Goal: Check status: Check status

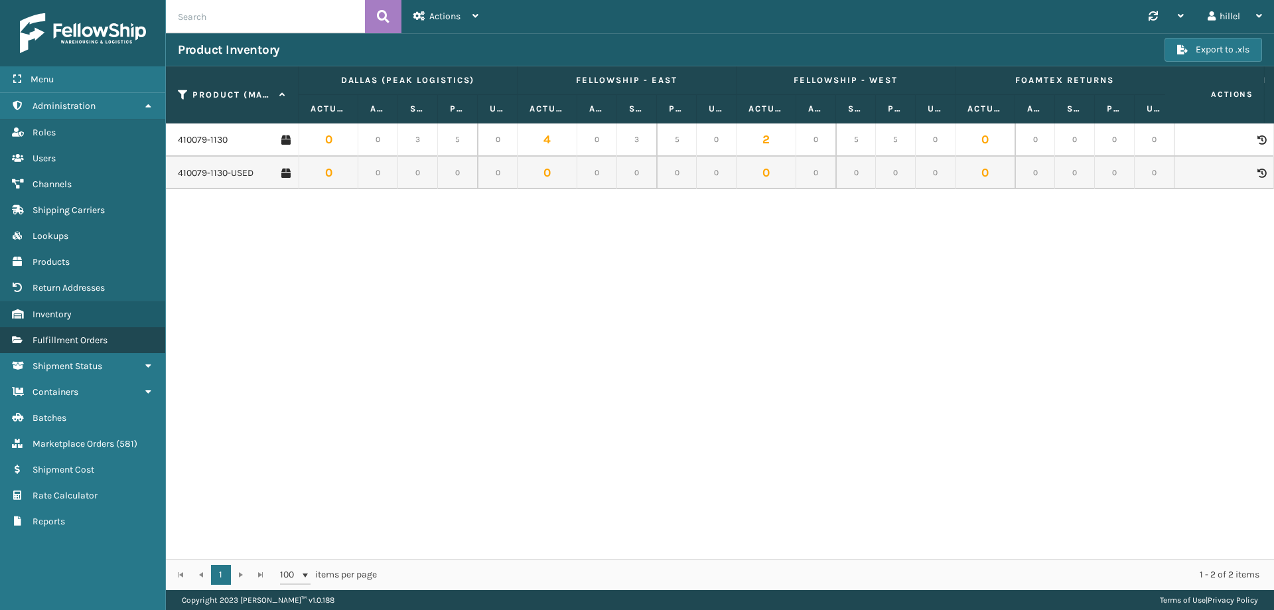
click at [84, 339] on span "Fulfillment Orders" at bounding box center [70, 340] width 75 height 11
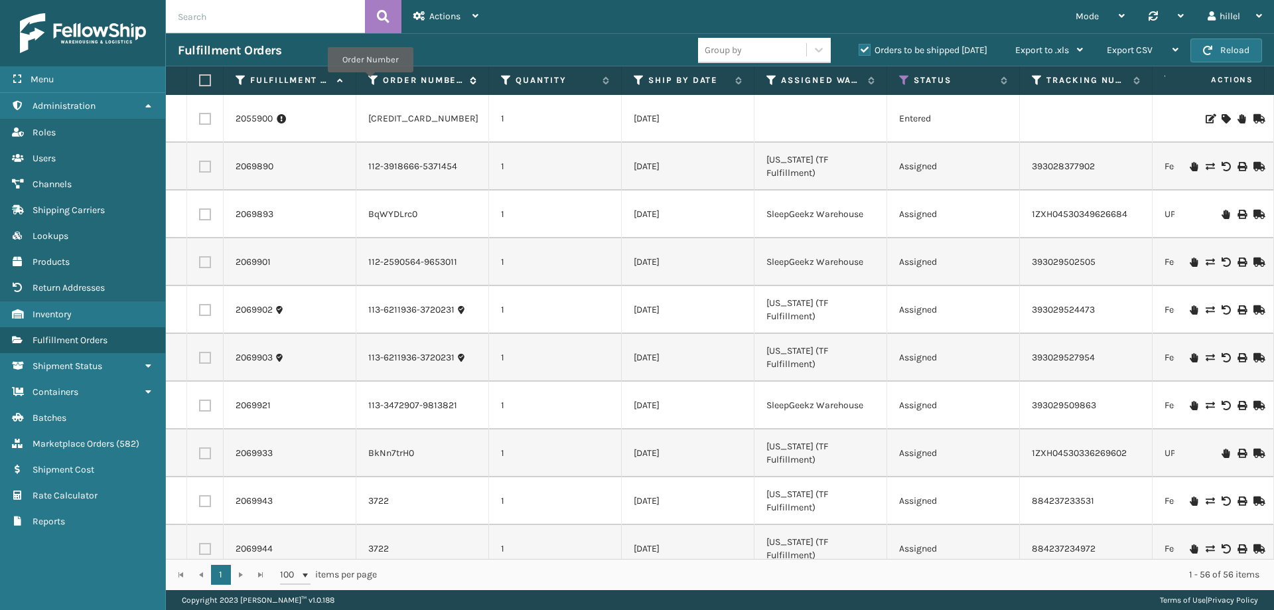
click at [370, 82] on icon at bounding box center [373, 80] width 11 height 12
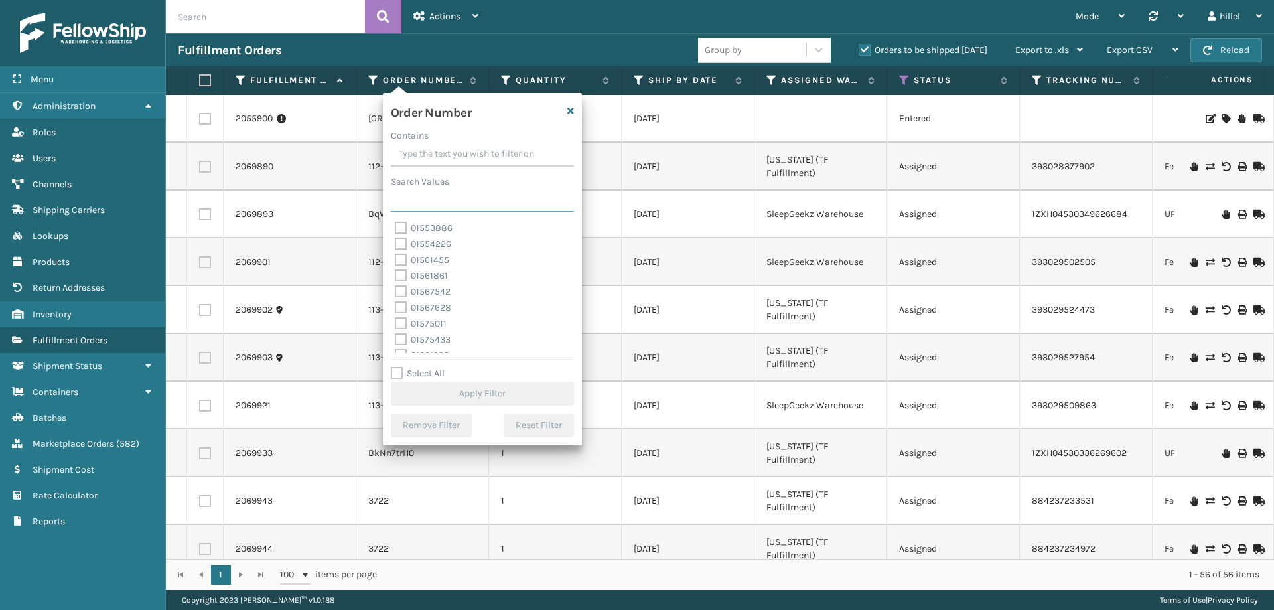
click at [425, 189] on input "Search Values" at bounding box center [482, 201] width 183 height 24
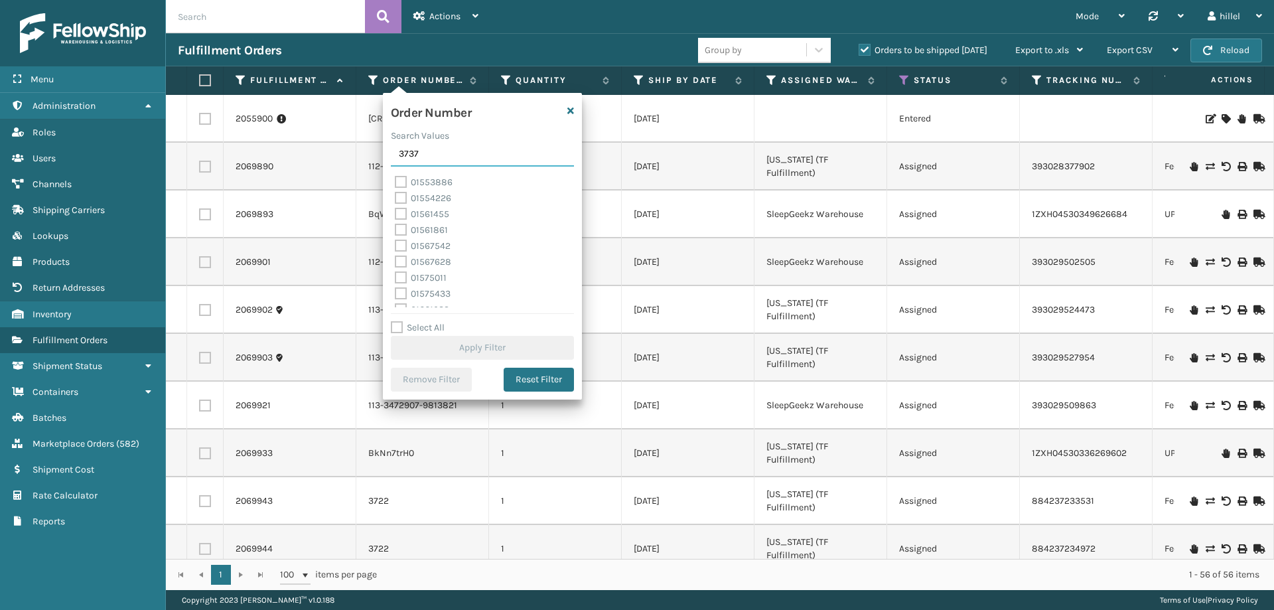
type input "3737"
click at [421, 183] on label "3737" at bounding box center [413, 182] width 36 height 11
click at [396, 183] on input "3737" at bounding box center [395, 179] width 1 height 9
checkbox input "true"
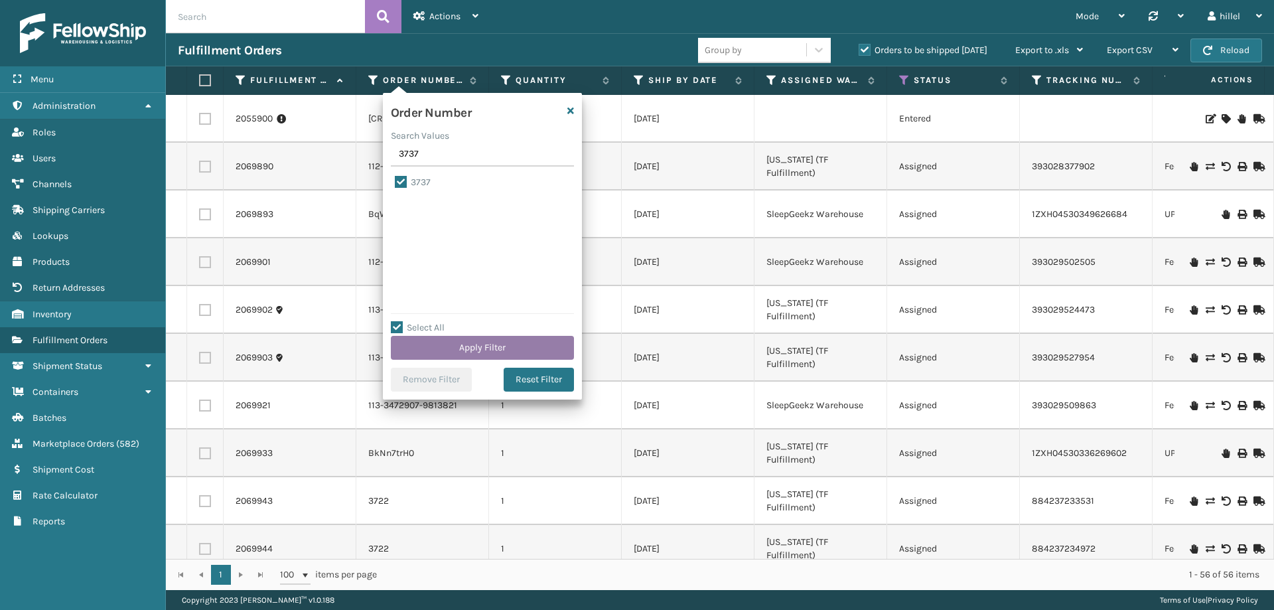
click at [522, 342] on button "Apply Filter" at bounding box center [482, 348] width 183 height 24
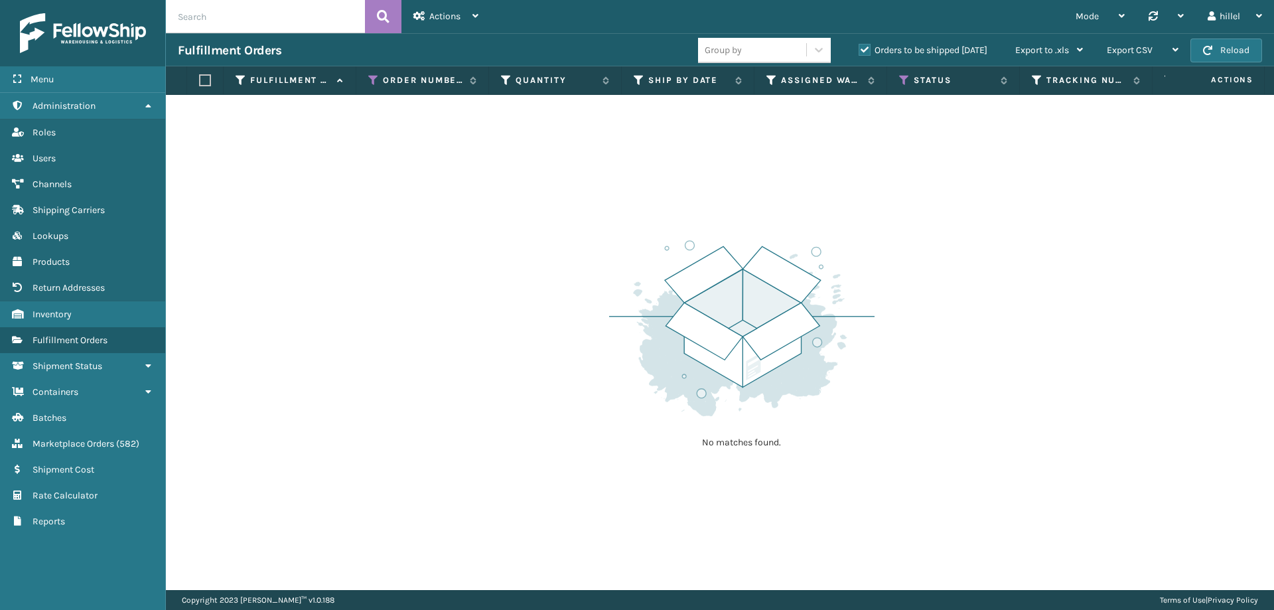
click at [861, 50] on label "Orders to be shipped [DATE]" at bounding box center [923, 49] width 129 height 11
click at [860, 50] on input "Orders to be shipped [DATE]" at bounding box center [859, 46] width 1 height 9
click at [901, 81] on icon at bounding box center [904, 80] width 11 height 12
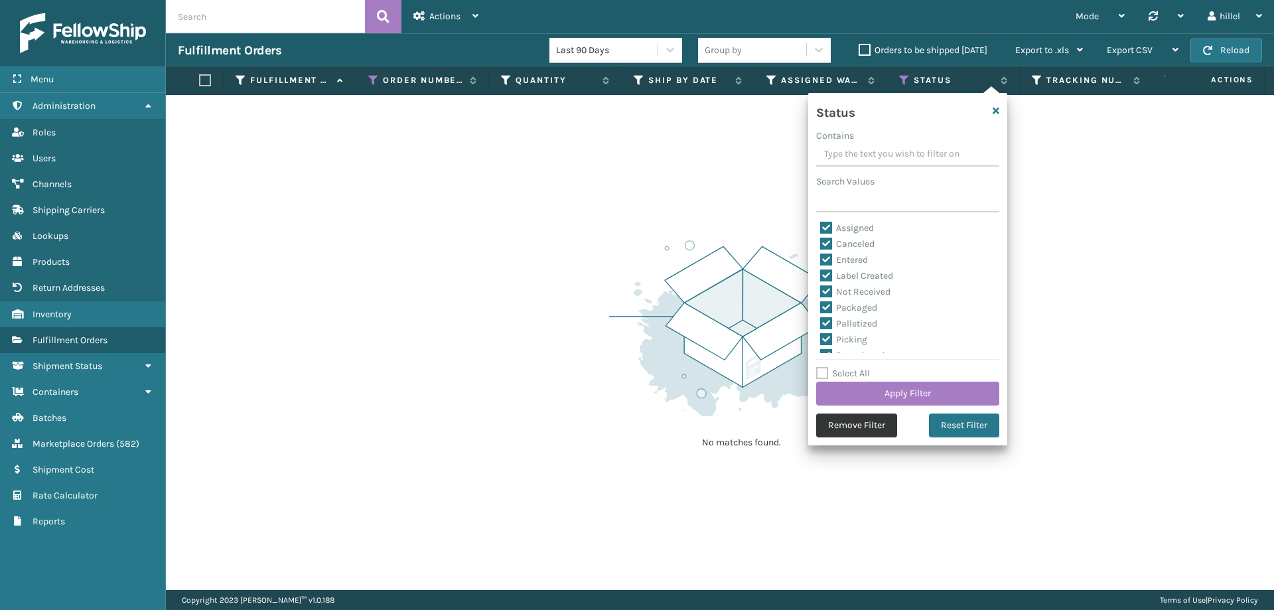
click at [882, 419] on button "Remove Filter" at bounding box center [856, 426] width 81 height 24
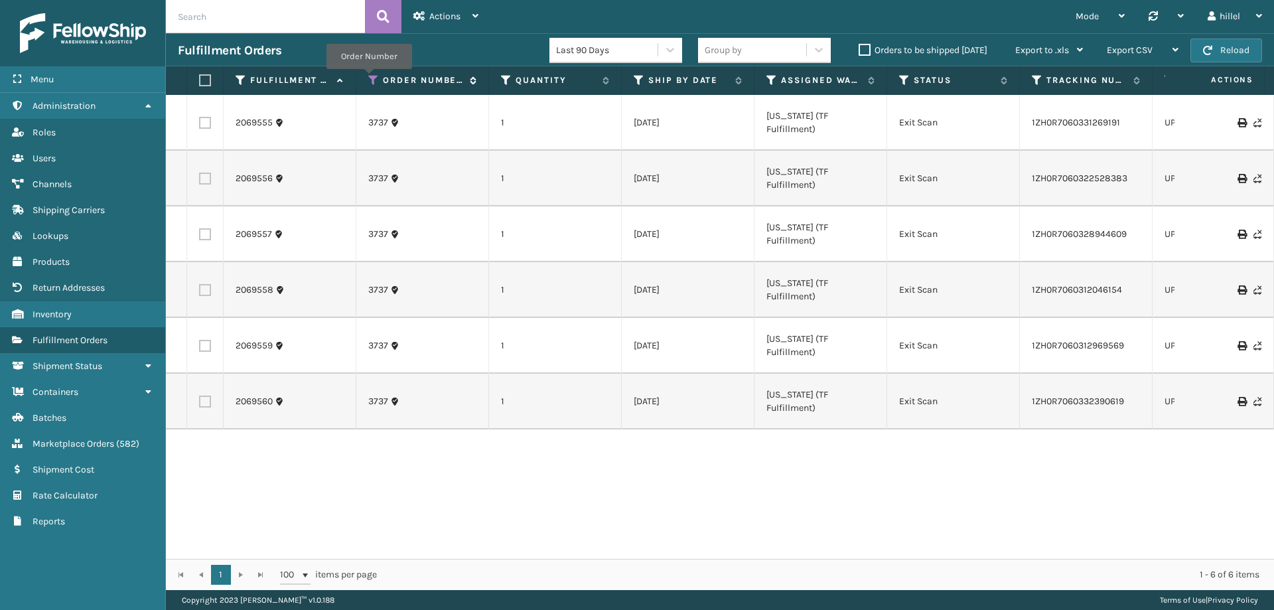
click at [370, 78] on icon at bounding box center [373, 80] width 11 height 12
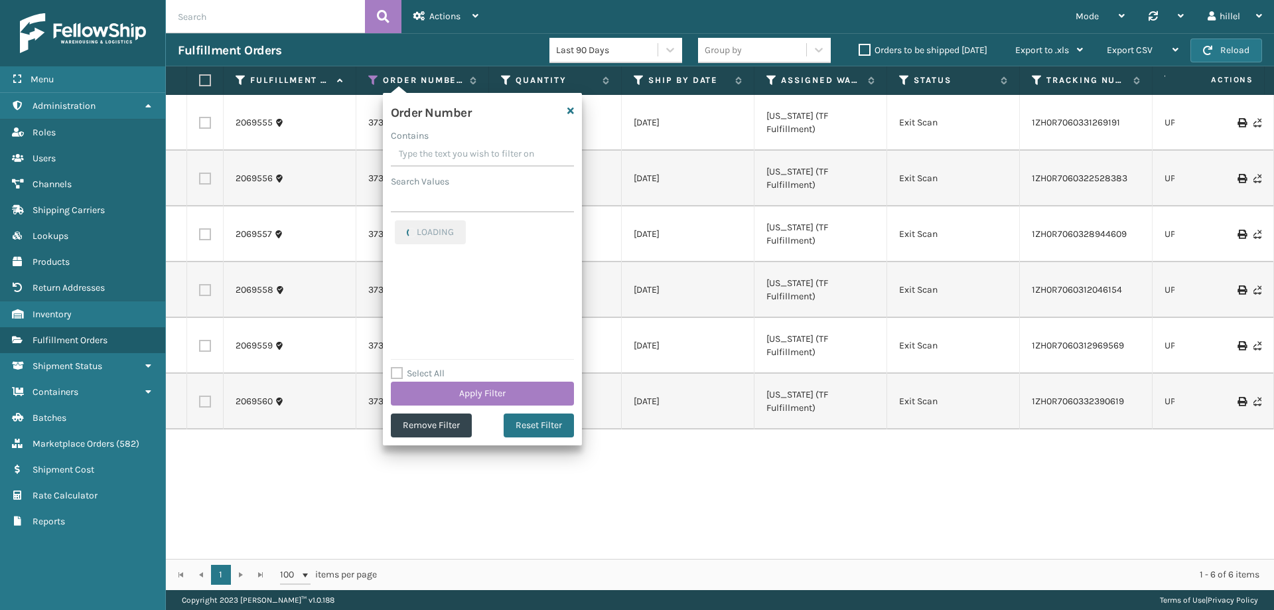
click at [411, 154] on input "Contains" at bounding box center [482, 155] width 183 height 24
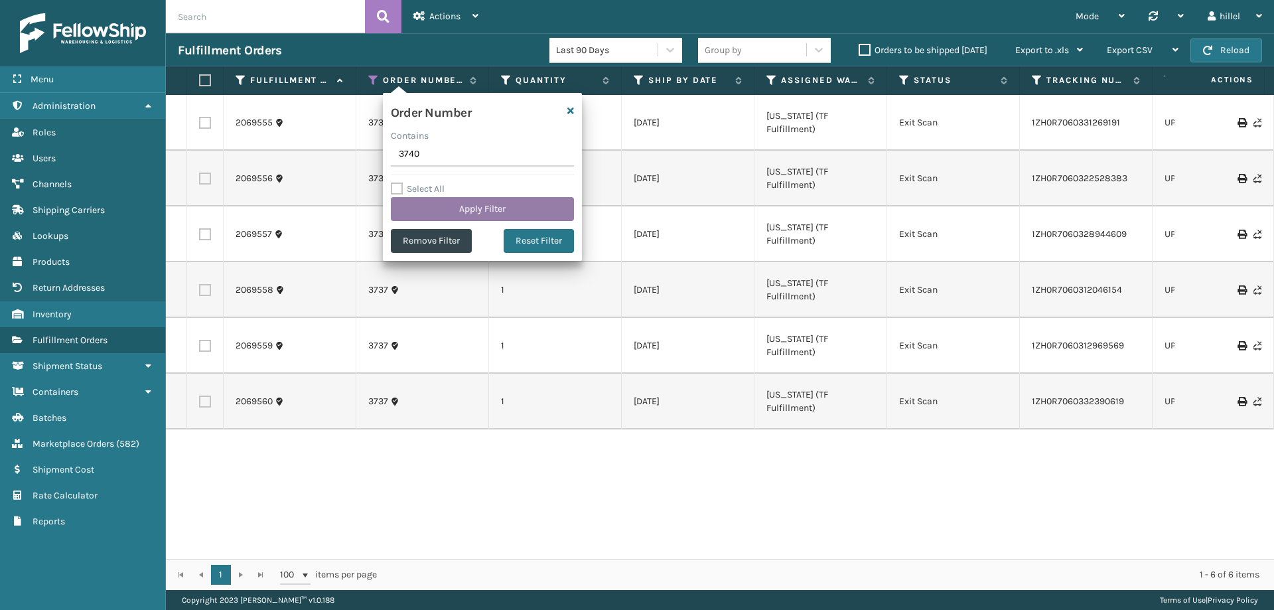
type input "3740"
click at [435, 209] on button "Apply Filter" at bounding box center [482, 209] width 183 height 24
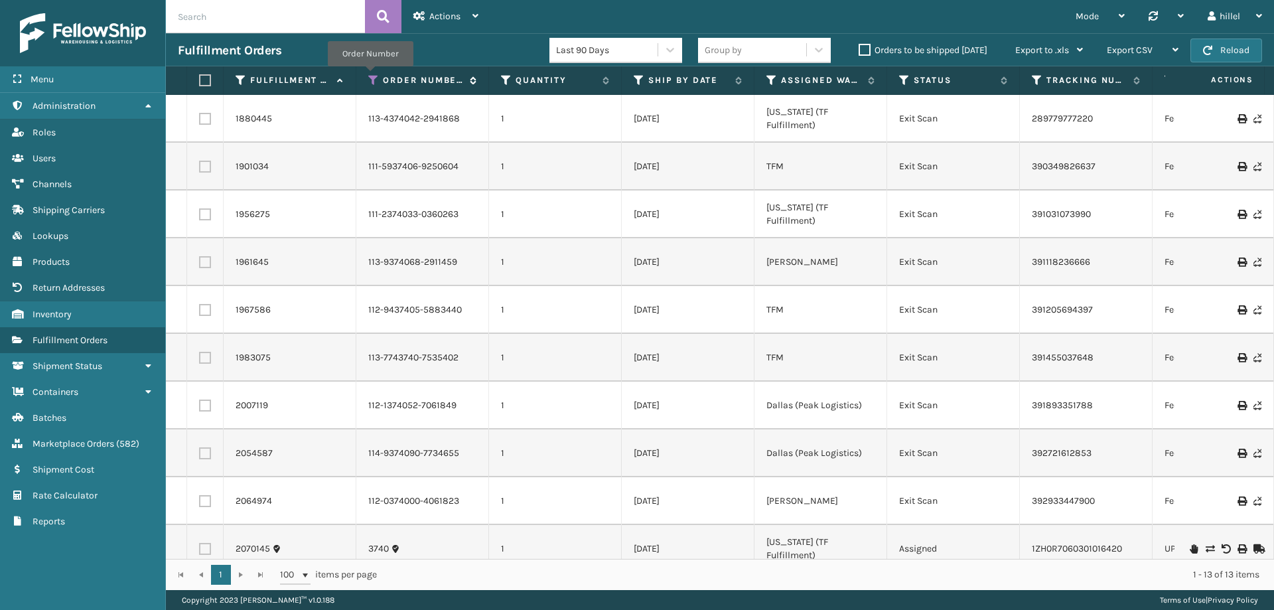
click at [370, 76] on icon at bounding box center [373, 80] width 11 height 12
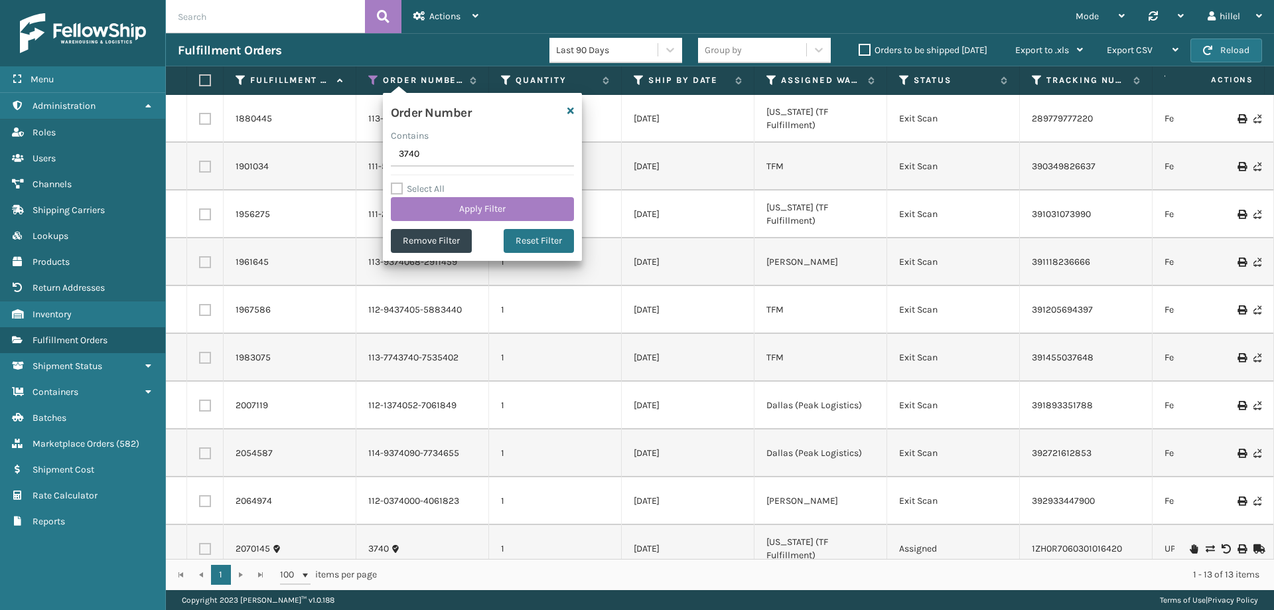
drag, startPoint x: 429, startPoint y: 146, endPoint x: 354, endPoint y: 153, distance: 75.3
click at [354, 153] on section "Fulfillment Orders Last 90 Days Group by Orders to be shipped [DATE] Export to …" at bounding box center [720, 311] width 1108 height 557
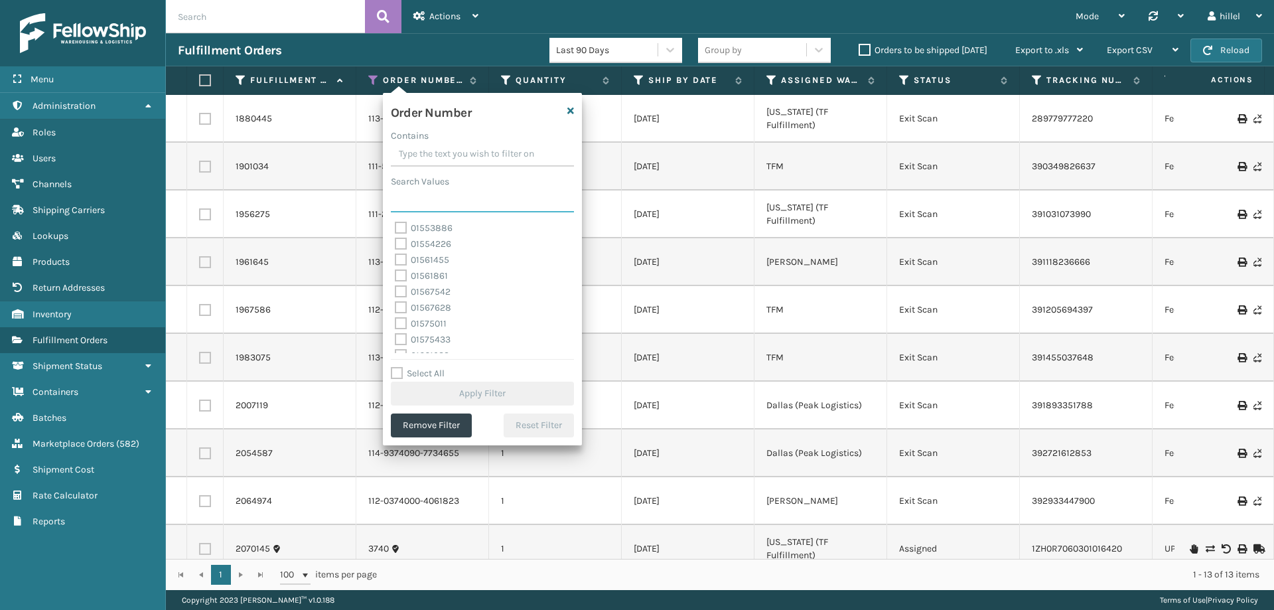
click at [412, 200] on input "Search Values" at bounding box center [482, 201] width 183 height 24
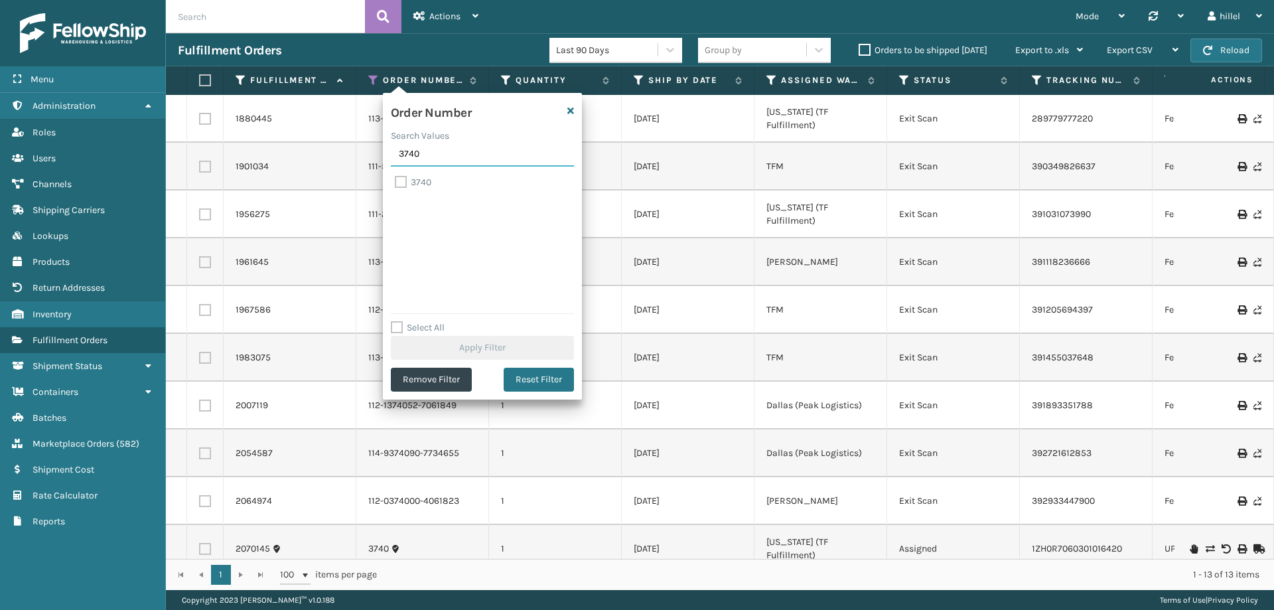
type input "3740"
click at [399, 186] on label "3740" at bounding box center [413, 182] width 37 height 11
click at [396, 183] on input "3740" at bounding box center [395, 179] width 1 height 9
checkbox input "true"
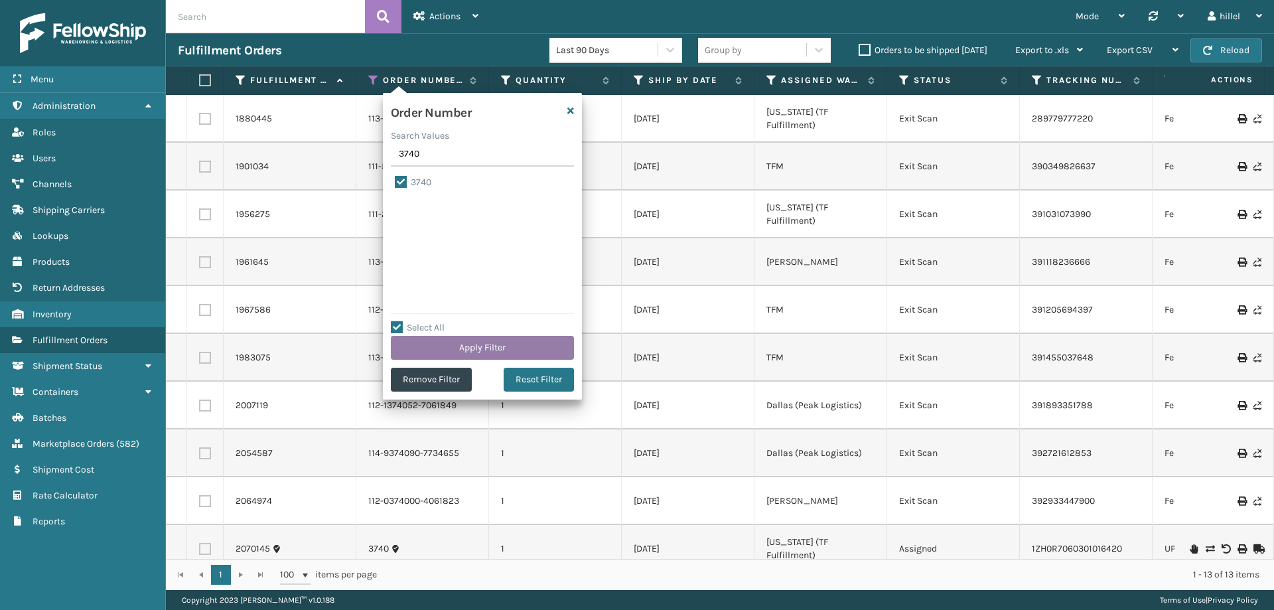
click at [520, 342] on button "Apply Filter" at bounding box center [482, 348] width 183 height 24
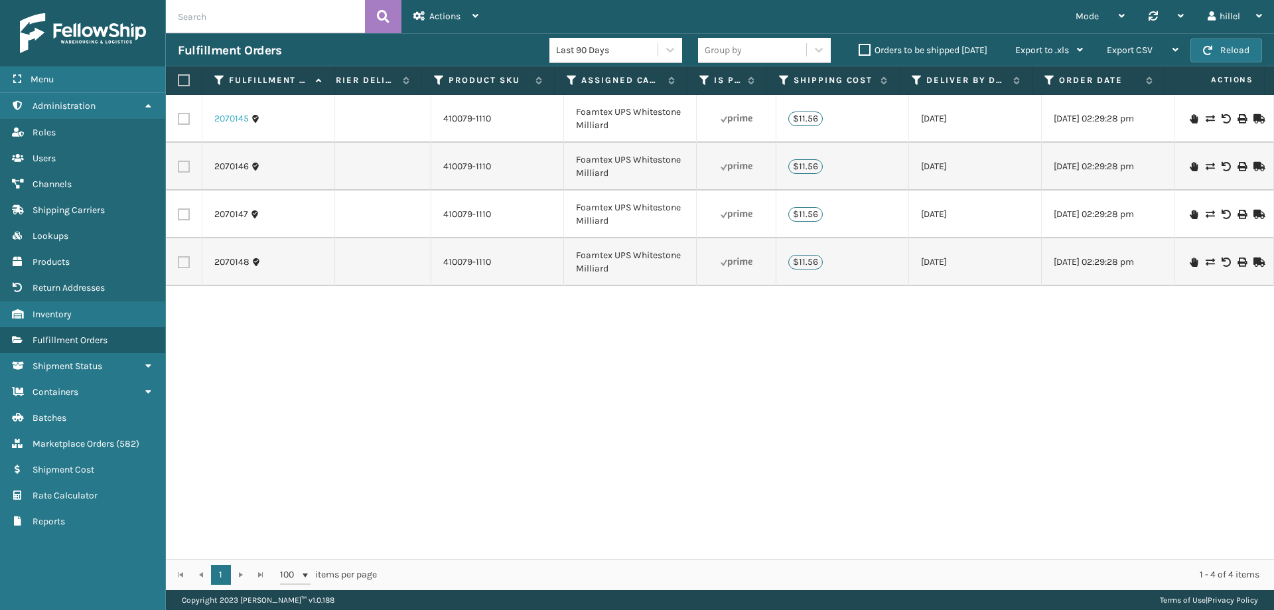
click at [236, 118] on link "2070145" at bounding box center [231, 118] width 35 height 13
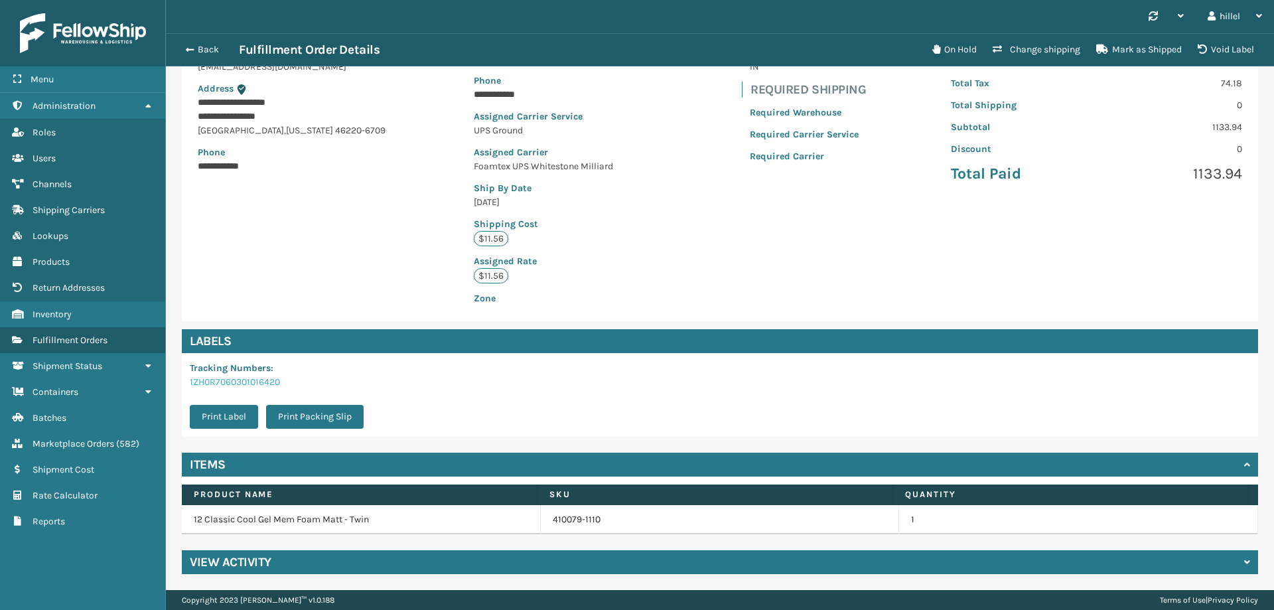
click at [246, 384] on link "1ZH0R7060301016420" at bounding box center [235, 381] width 90 height 11
click at [180, 46] on button "Back" at bounding box center [208, 50] width 61 height 12
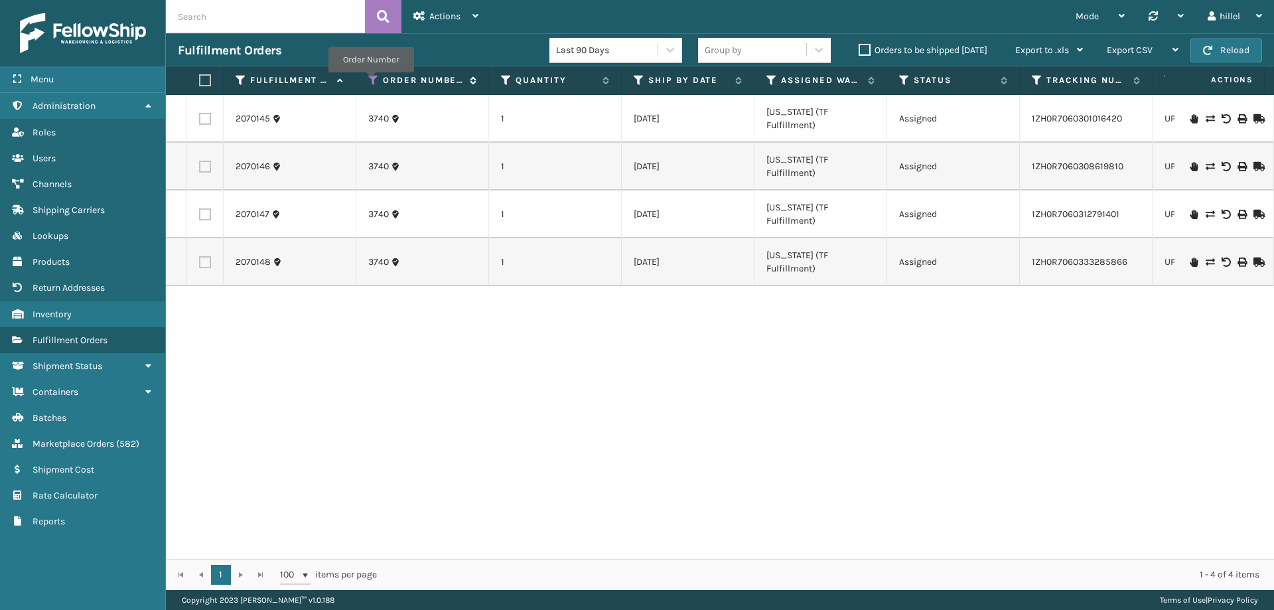
click at [371, 82] on icon at bounding box center [373, 80] width 11 height 12
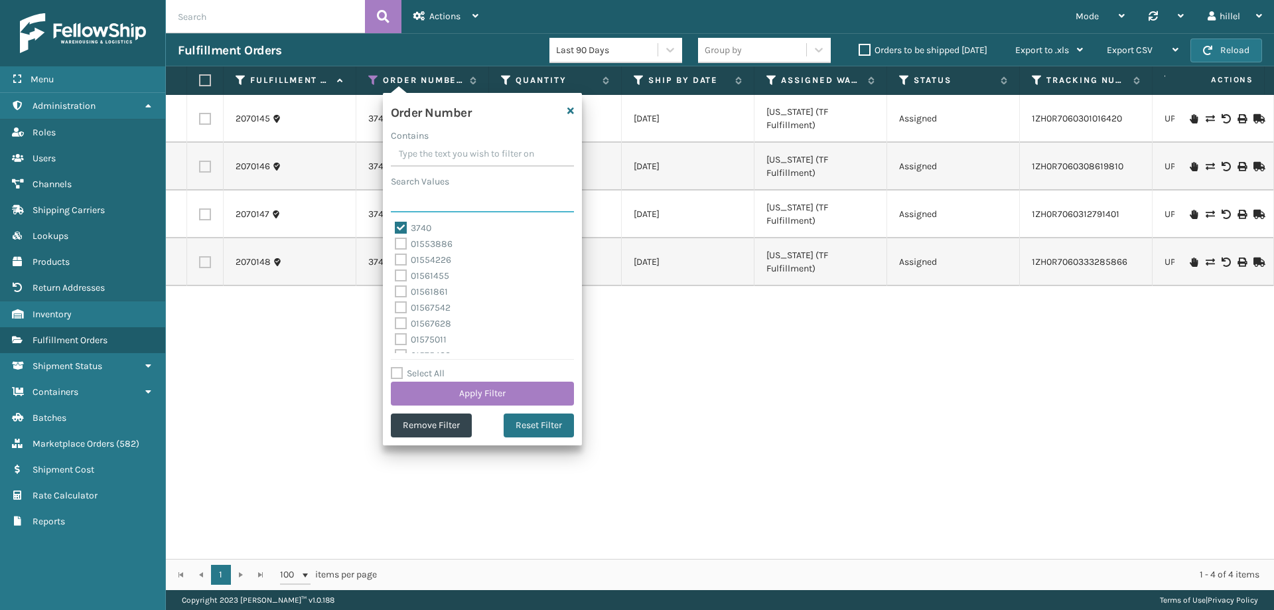
click at [421, 204] on input "Search Values" at bounding box center [482, 201] width 183 height 24
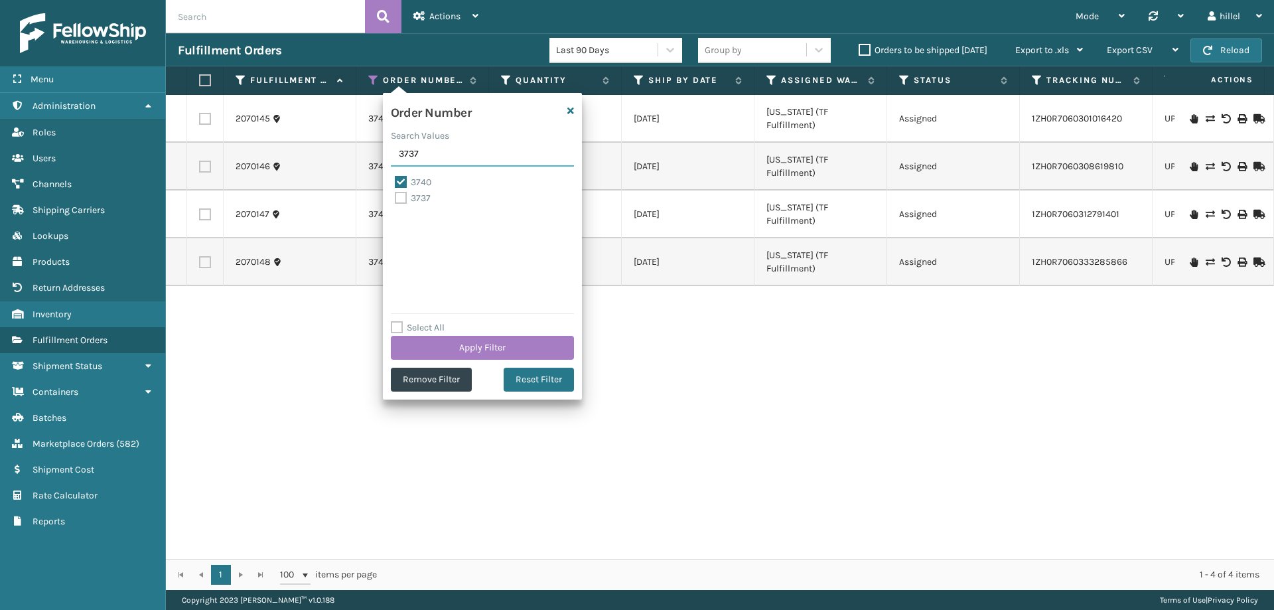
type input "3737"
click at [415, 198] on label "3737" at bounding box center [413, 197] width 36 height 11
click at [396, 198] on input "3737" at bounding box center [395, 194] width 1 height 9
checkbox input "true"
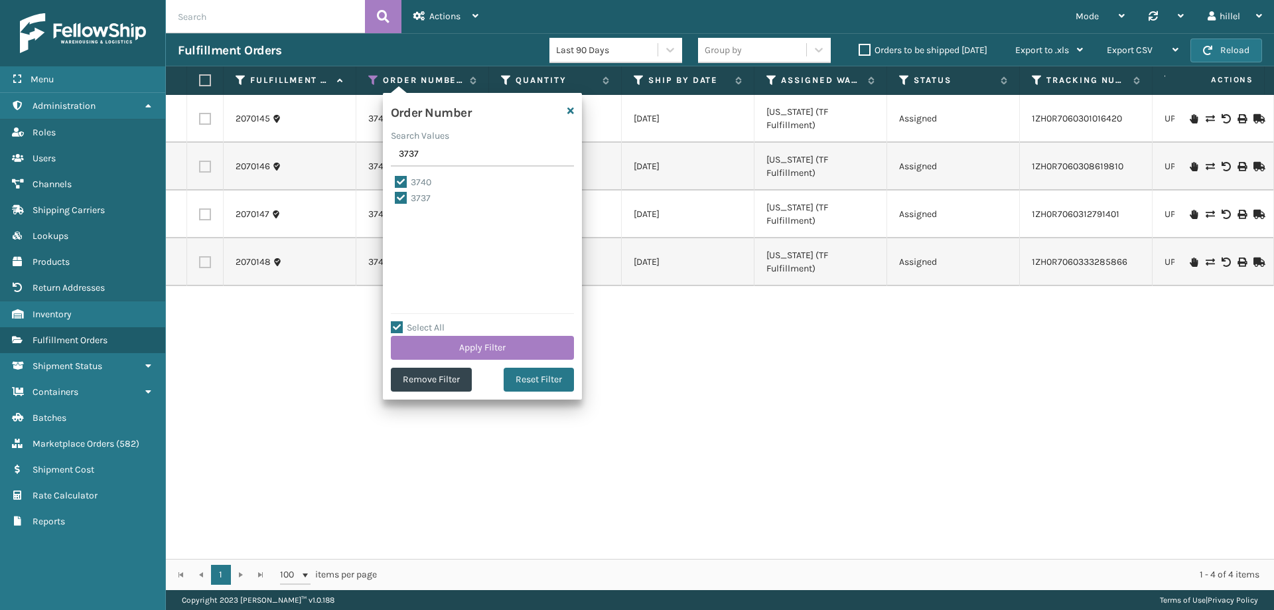
click at [417, 179] on label "3740" at bounding box center [413, 182] width 37 height 11
click at [396, 179] on input "3740" at bounding box center [395, 179] width 1 height 9
checkbox input "false"
click at [487, 341] on button "Apply Filter" at bounding box center [482, 348] width 183 height 24
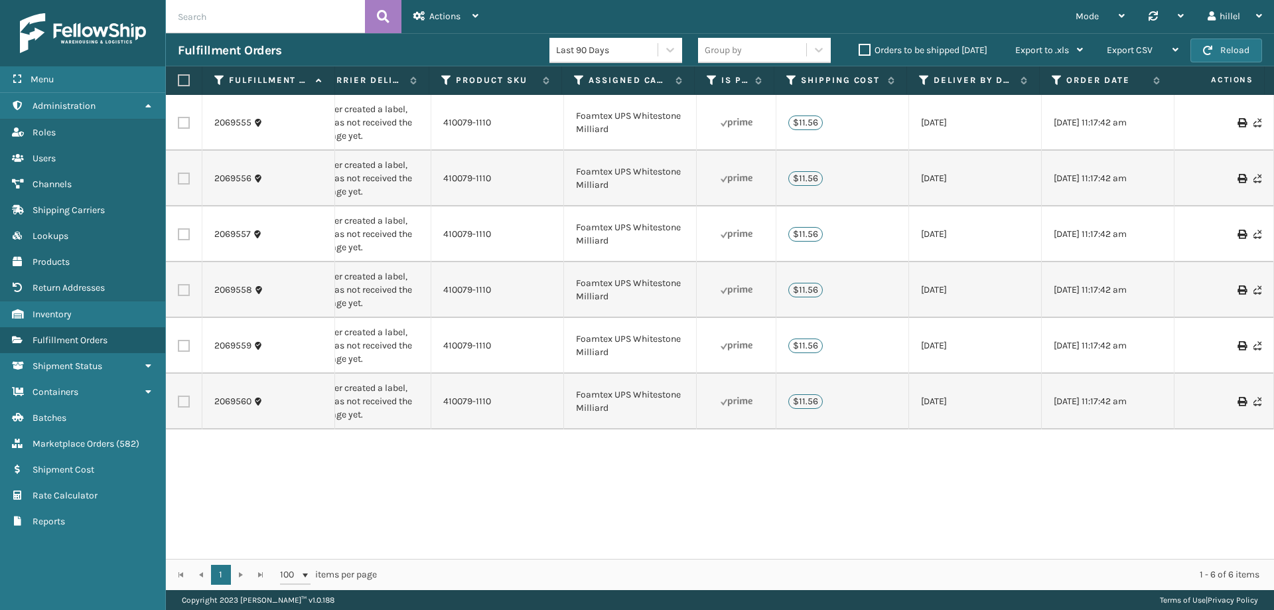
scroll to position [0, 1395]
click at [231, 342] on link "2069559" at bounding box center [232, 345] width 37 height 13
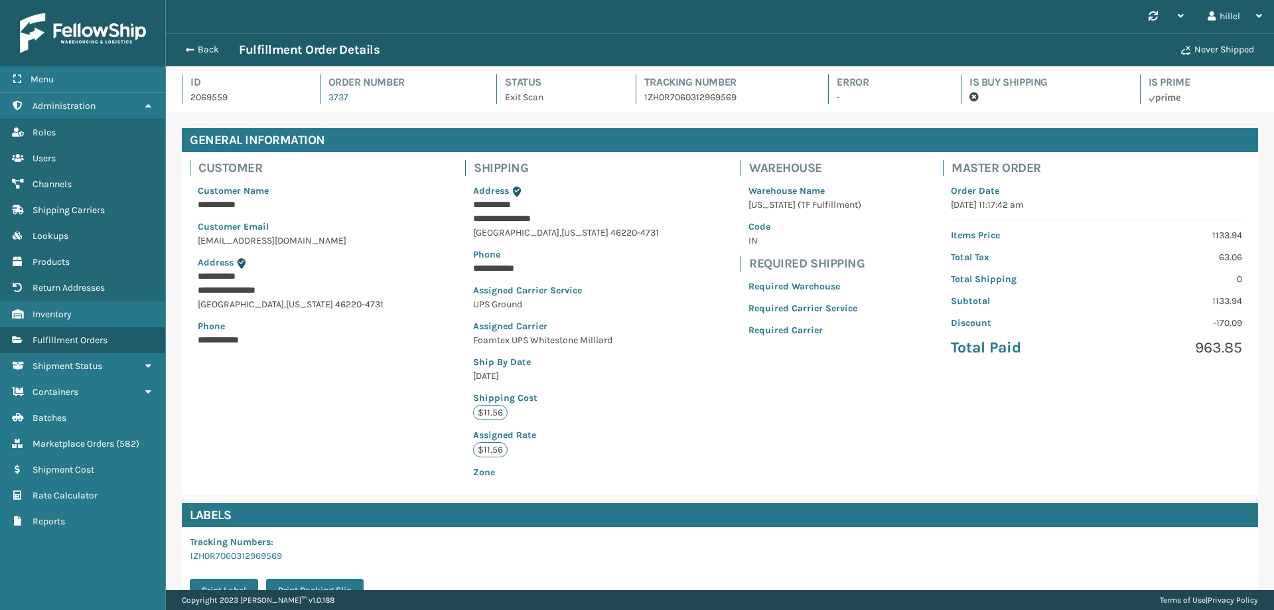
scroll to position [32, 1108]
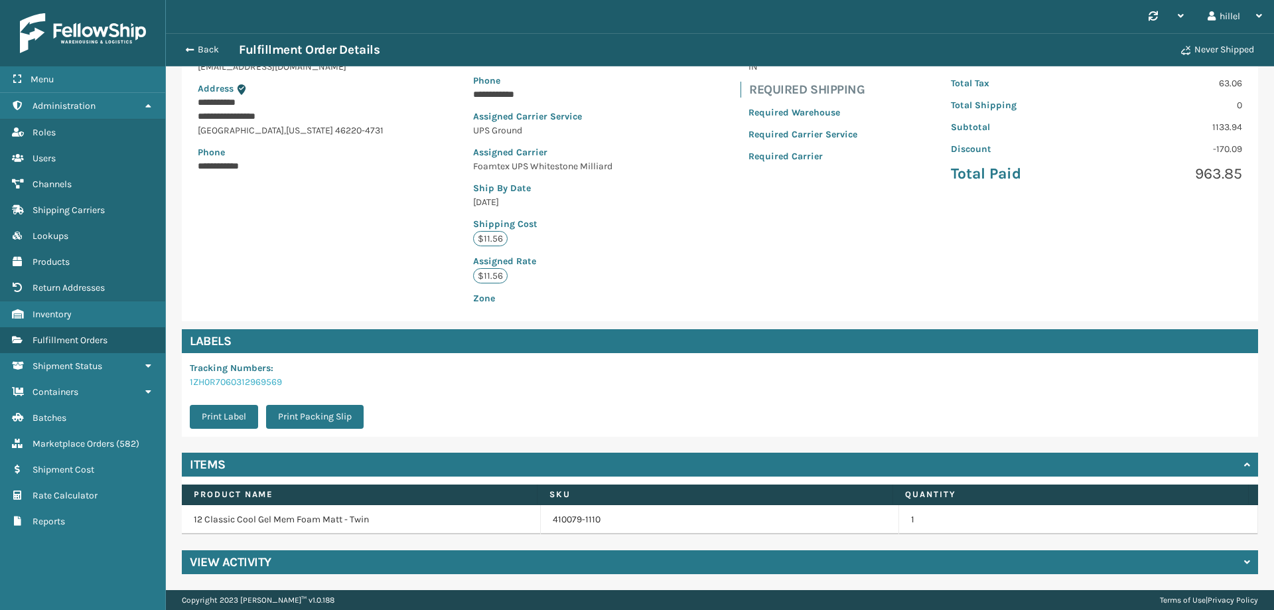
click at [263, 386] on link "1ZH0R7060312969569" at bounding box center [236, 381] width 92 height 11
